Goal: Information Seeking & Learning: Learn about a topic

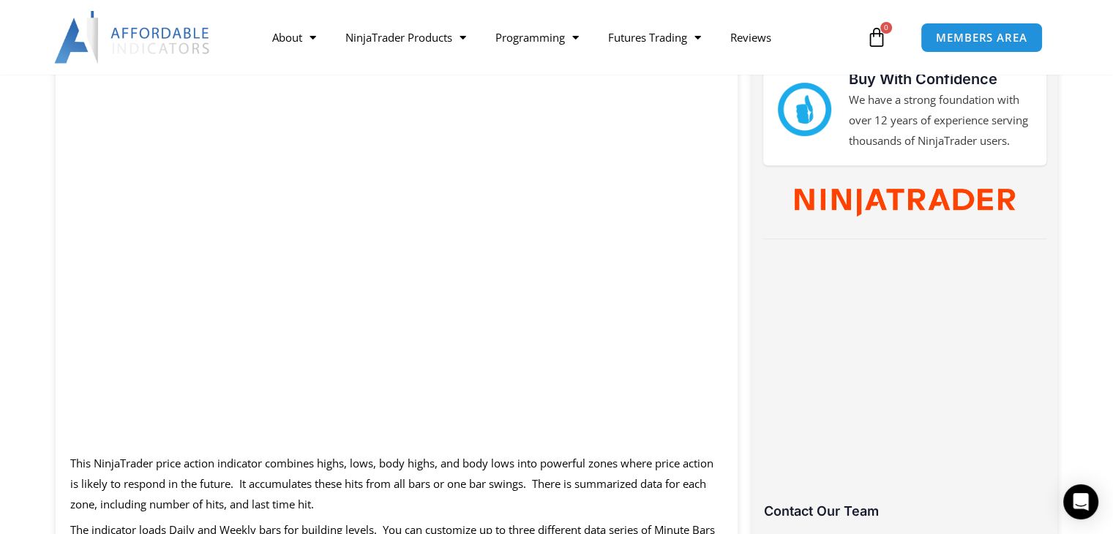
scroll to position [732, 0]
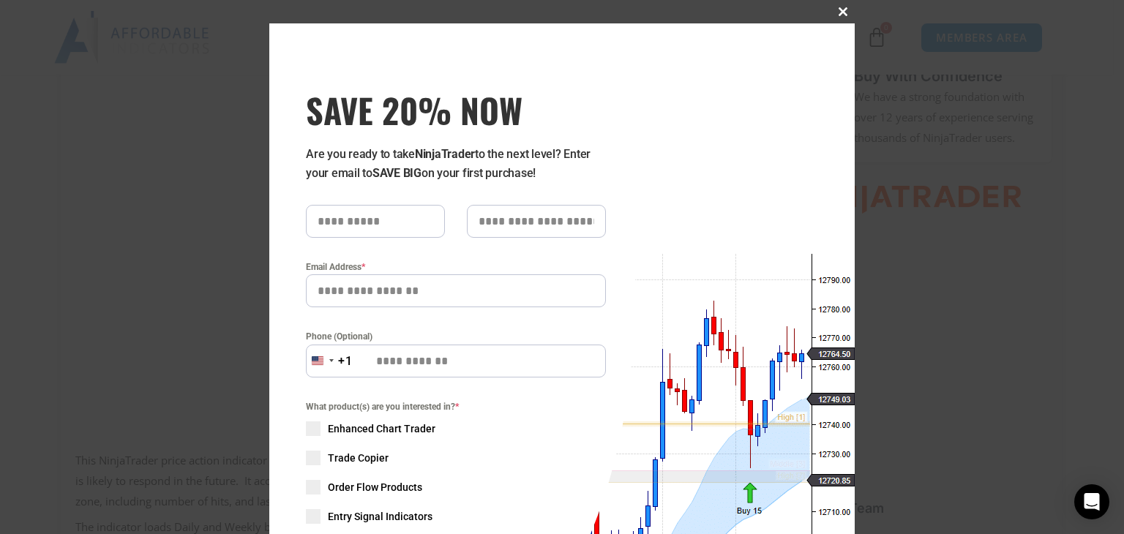
click at [839, 11] on span at bounding box center [842, 11] width 23 height 9
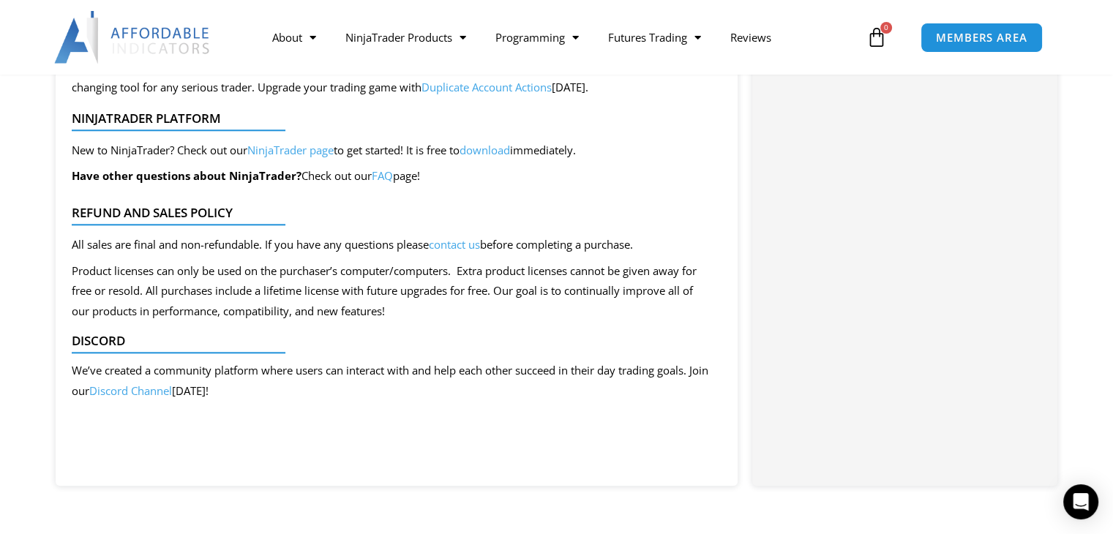
scroll to position [1537, 0]
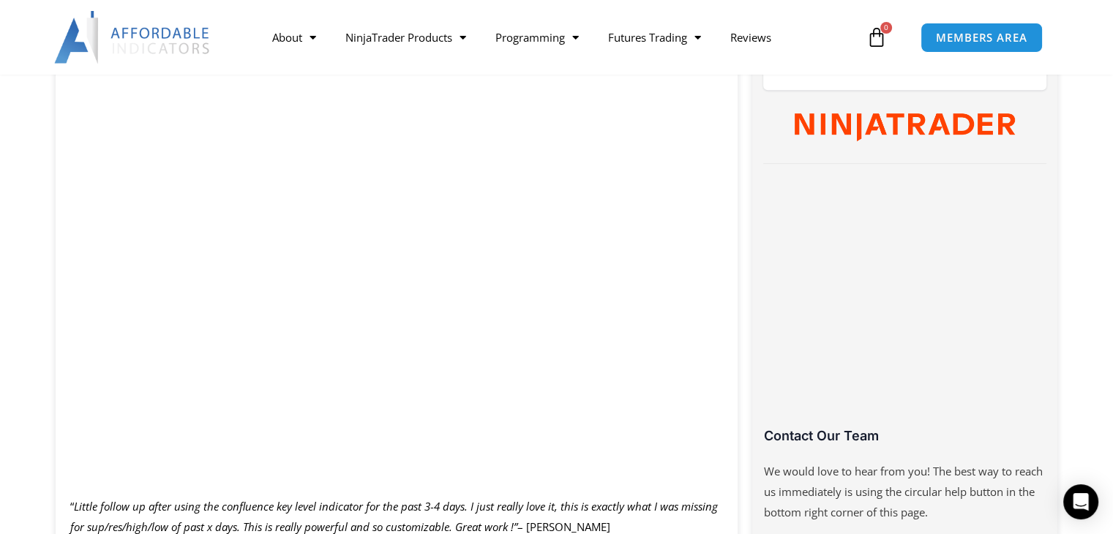
scroll to position [805, 0]
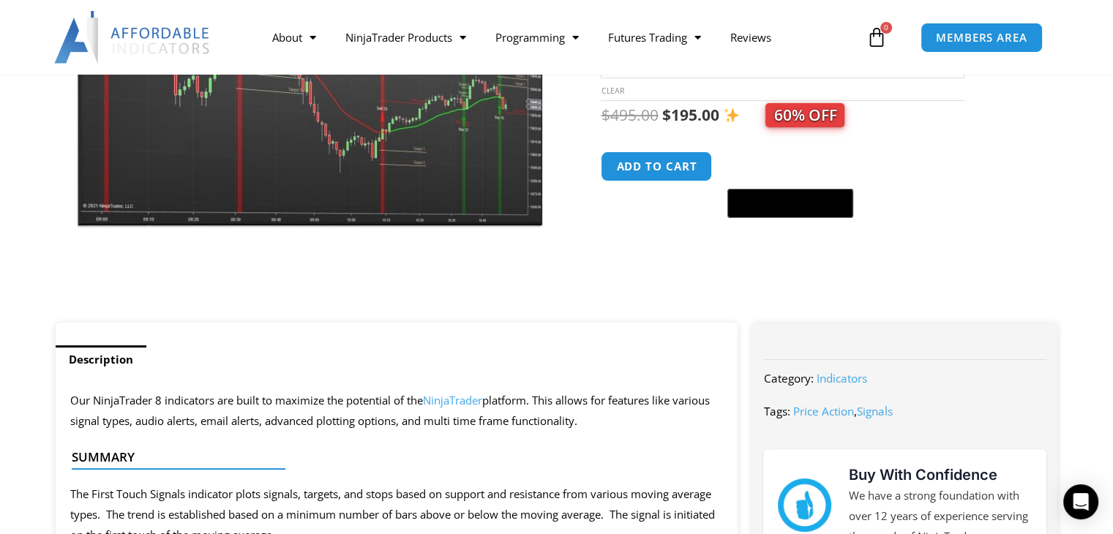
scroll to position [146, 0]
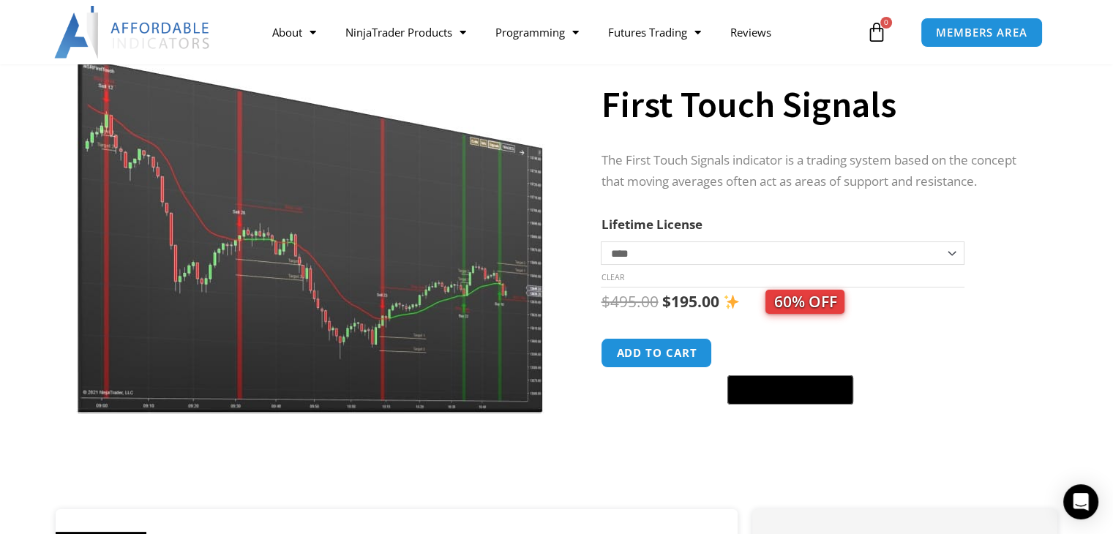
click at [364, 232] on img at bounding box center [311, 212] width 471 height 405
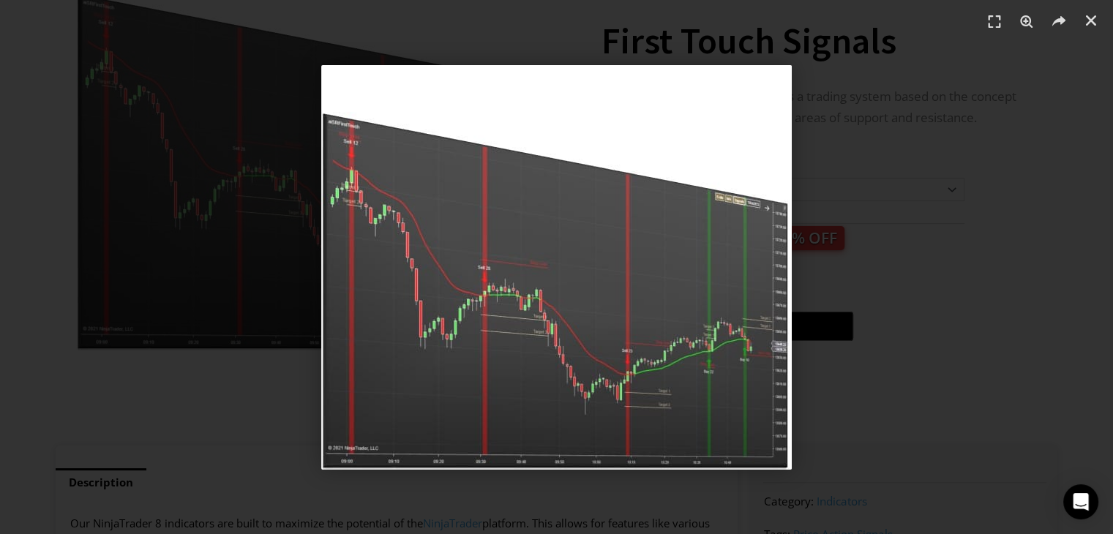
scroll to position [220, 0]
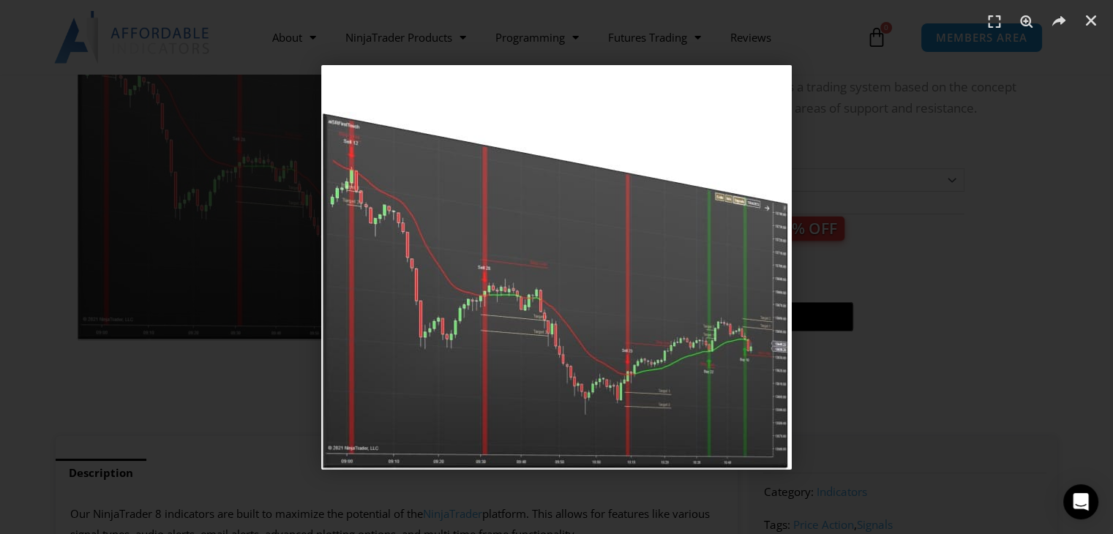
click at [647, 193] on img "1 / 1" at bounding box center [556, 267] width 471 height 405
click at [925, 156] on div "1 / 1" at bounding box center [556, 267] width 1011 height 432
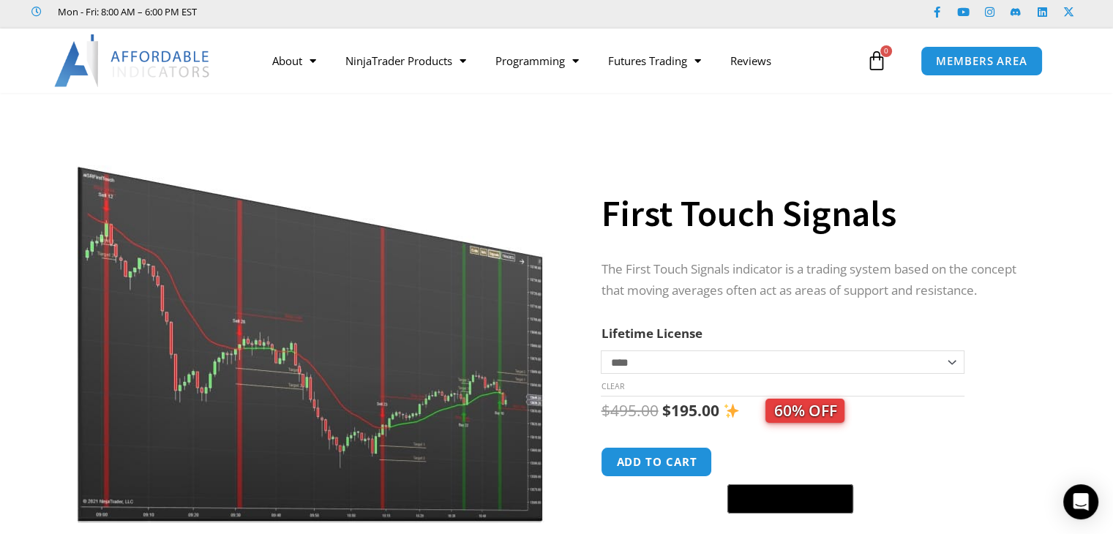
scroll to position [0, 0]
